Goal: Transaction & Acquisition: Purchase product/service

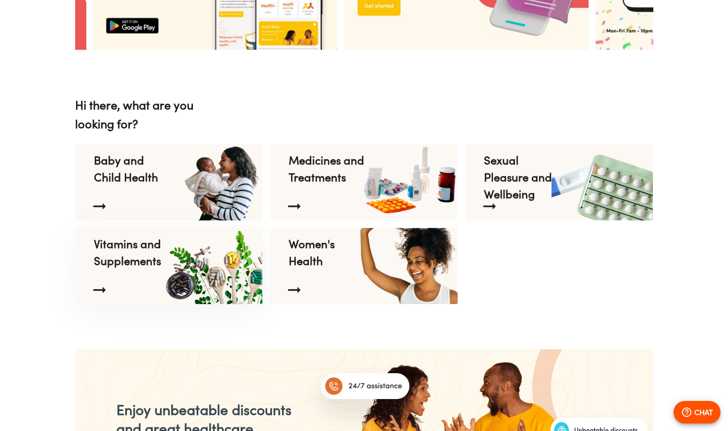
scroll to position [0, 488]
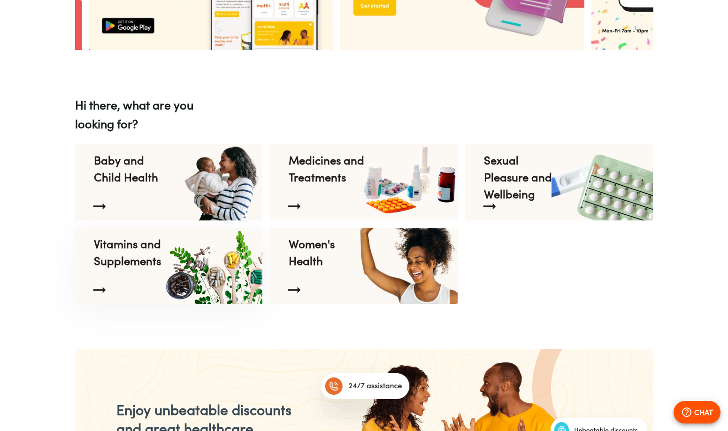
click at [150, 254] on p "Vitamins and Supplements" at bounding box center [132, 252] width 77 height 34
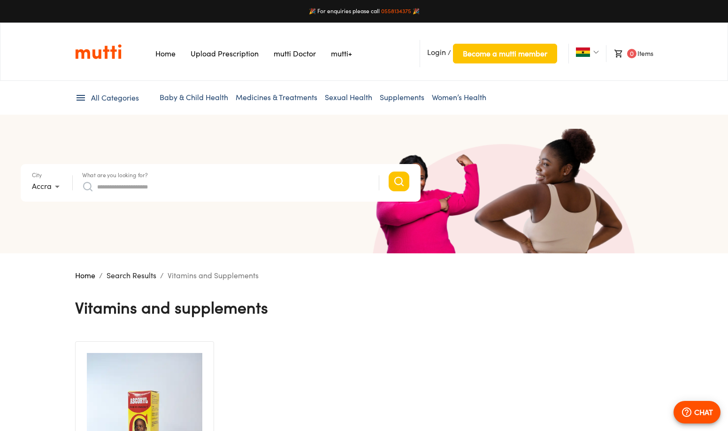
click at [149, 191] on input "What are you looking for?" at bounding box center [233, 186] width 272 height 15
type input "*"
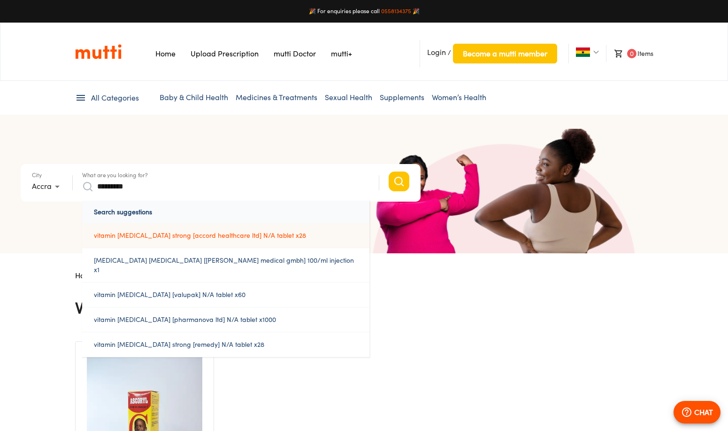
type input "*********"
click at [133, 236] on a%20N/A%20tablet%20x28"] "vitamin [MEDICAL_DATA] strong [accord healthcare ltd] N/A tablet x28" at bounding box center [225, 235] width 287 height 24
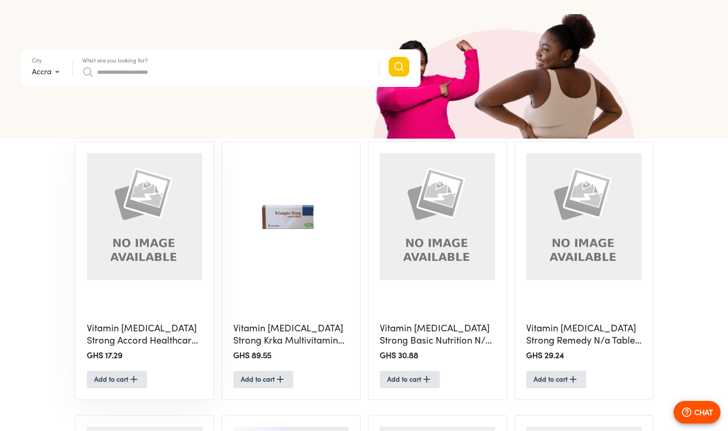
scroll to position [201, 0]
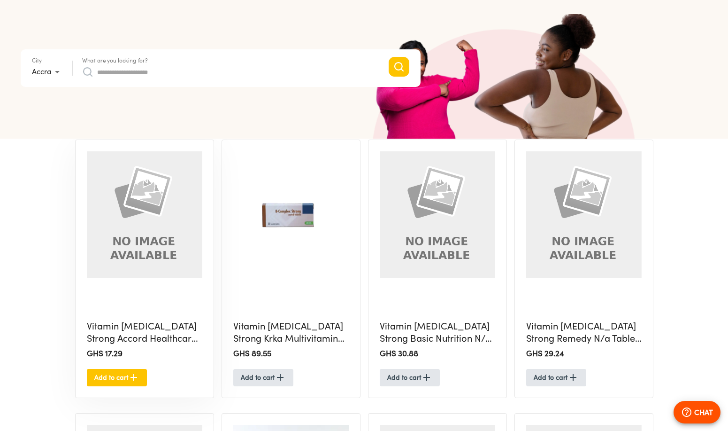
click at [123, 381] on span "Add to cart" at bounding box center [116, 377] width 45 height 12
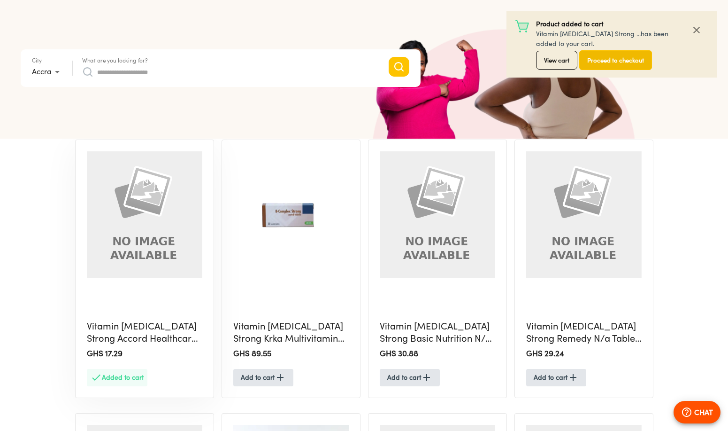
click at [587, 62] on span "Proceed to checkout" at bounding box center [615, 60] width 57 height 11
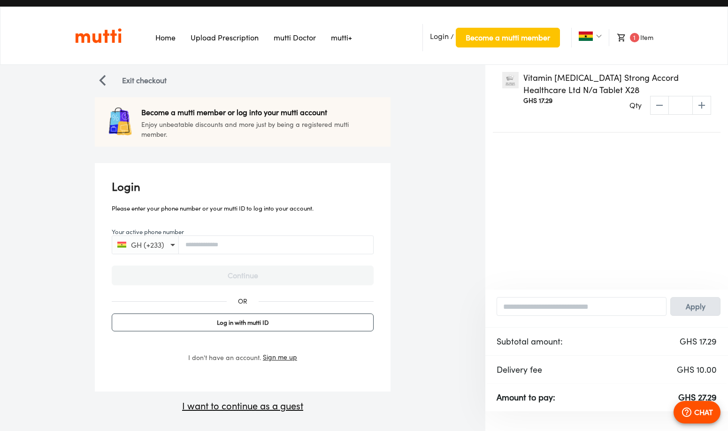
scroll to position [26, 0]
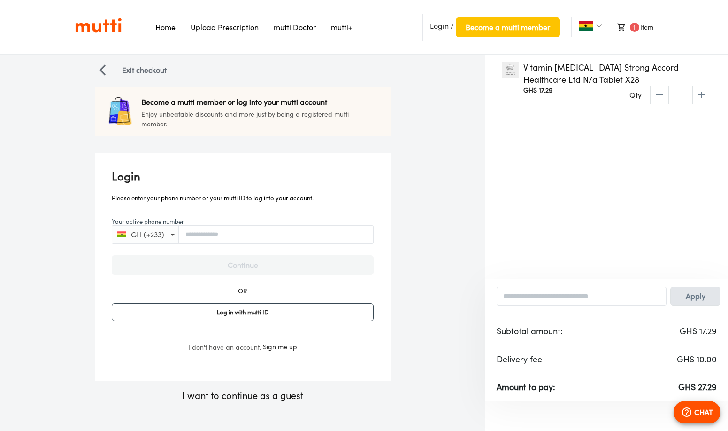
click at [281, 239] on div "GH (+233)" at bounding box center [243, 234] width 262 height 19
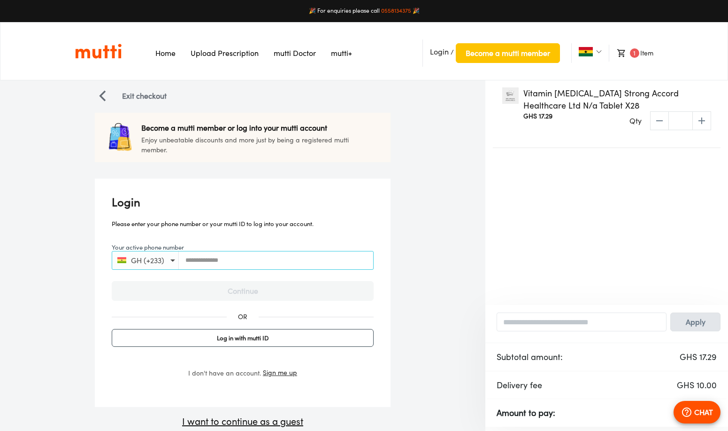
scroll to position [0, 0]
